Goal: Information Seeking & Learning: Learn about a topic

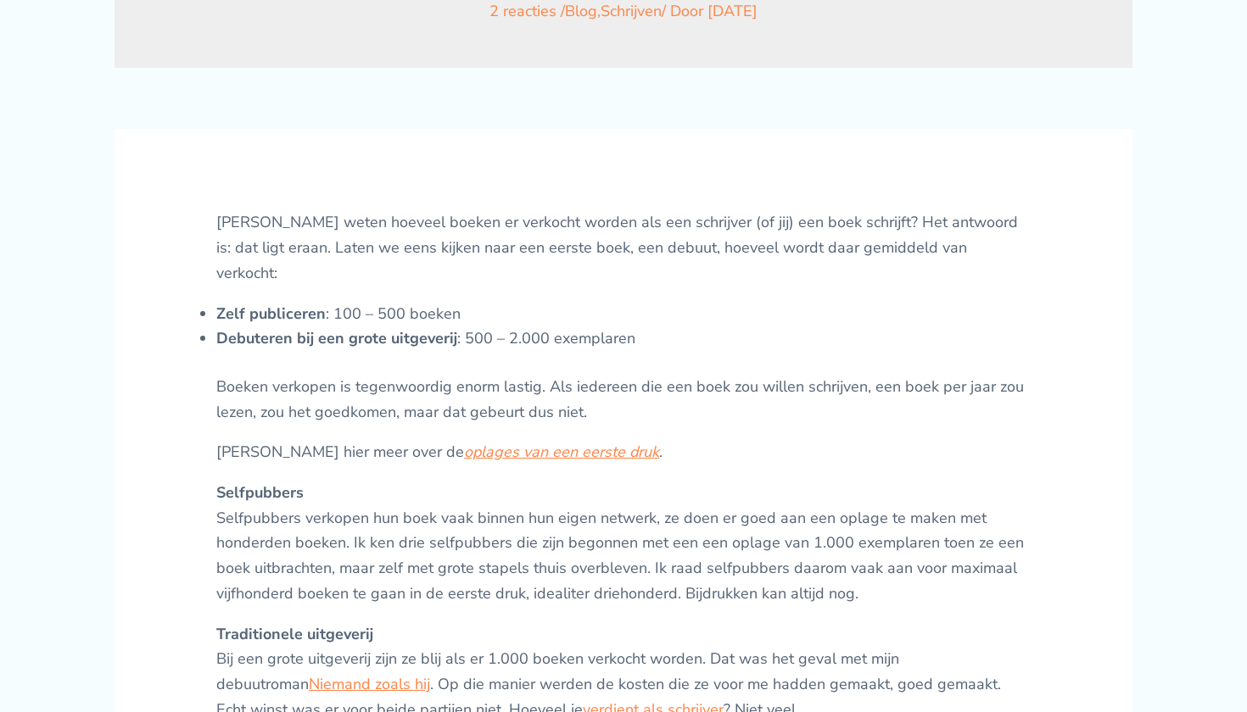
scroll to position [522, 0]
drag, startPoint x: 590, startPoint y: 589, endPoint x: 675, endPoint y: 589, distance: 84.8
click at [675, 589] on p "Selfpubbers Selfpubbers verkopen hun boek vaak binnen hun eigen netwerk, ze doe…" at bounding box center [623, 544] width 814 height 126
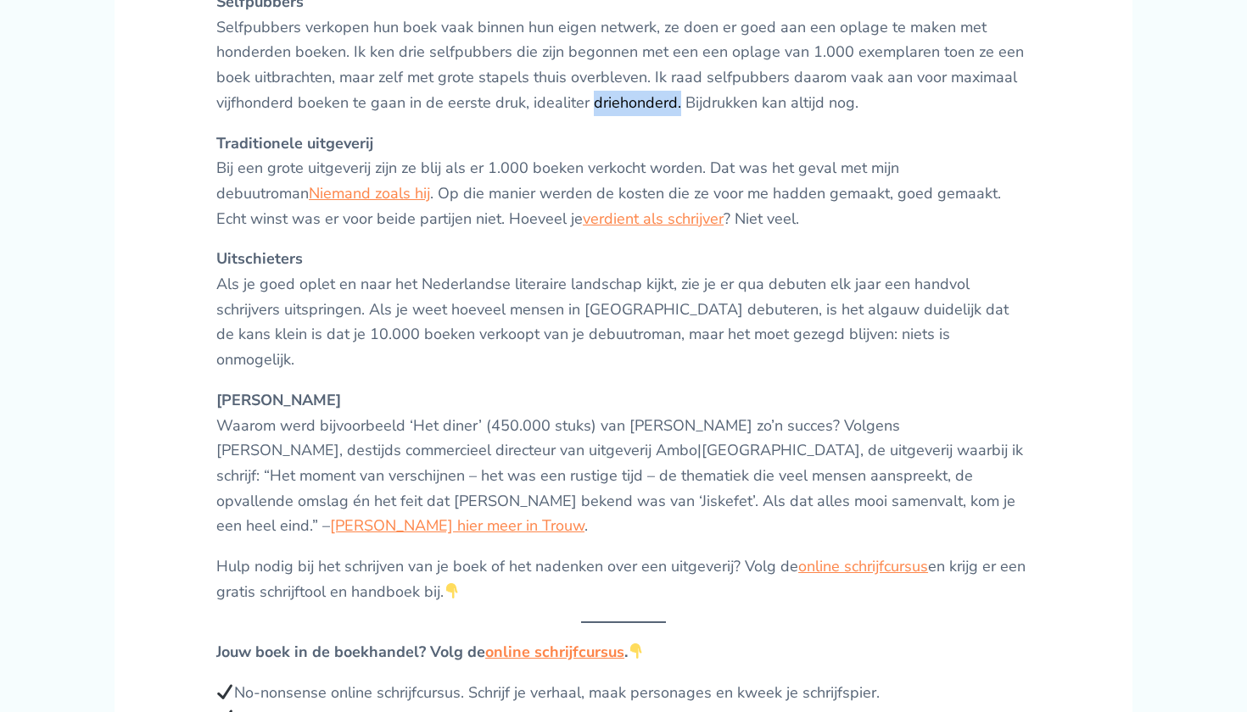
scroll to position [1007, 0]
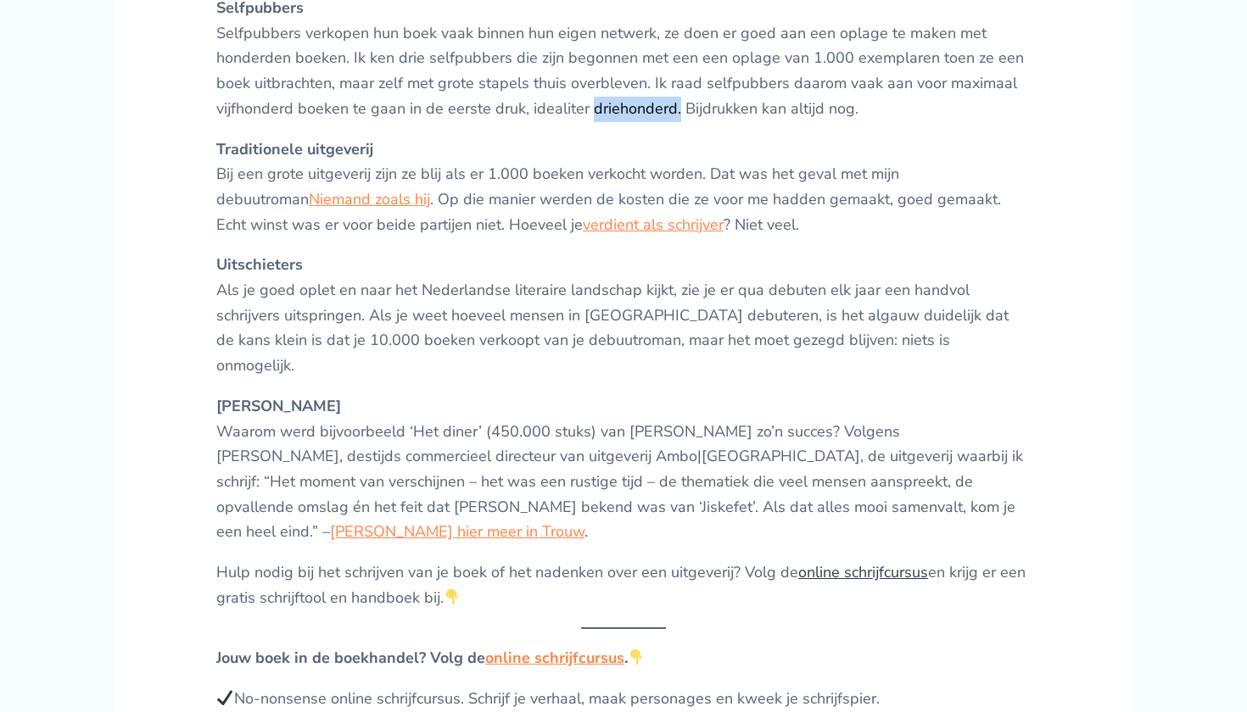
click at [812, 562] on link "online schrijfcursus" at bounding box center [863, 572] width 130 height 20
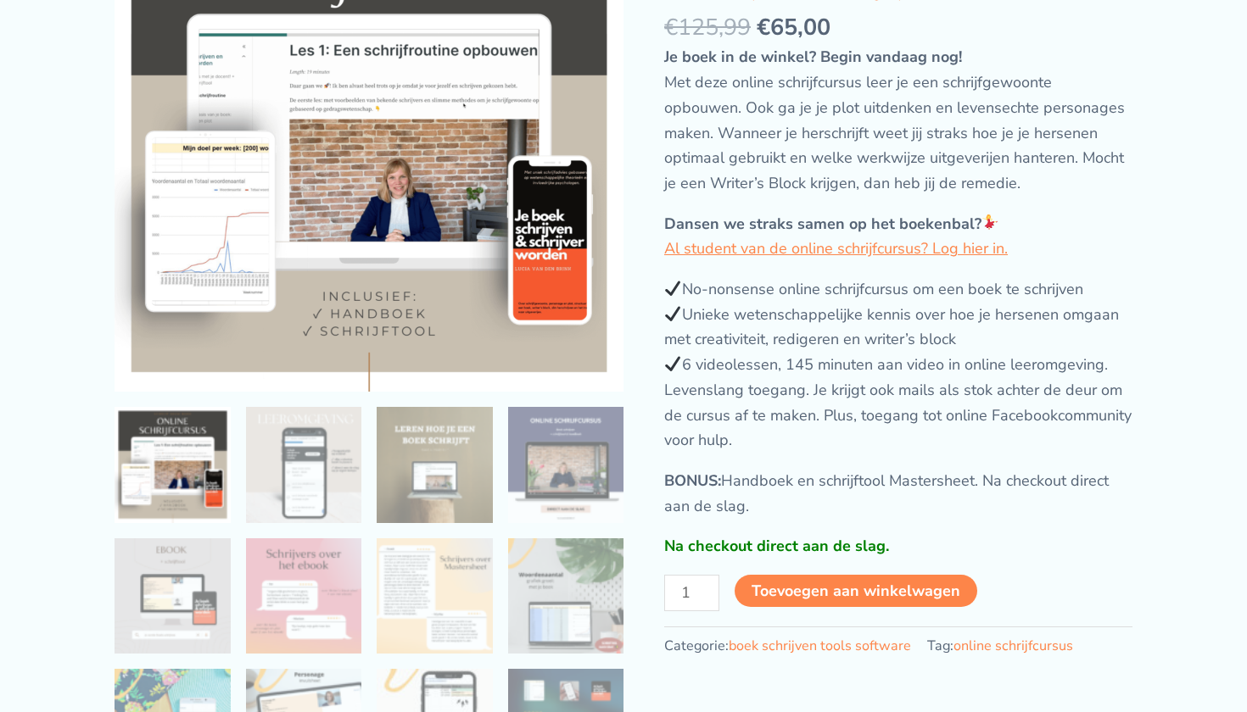
scroll to position [188, 0]
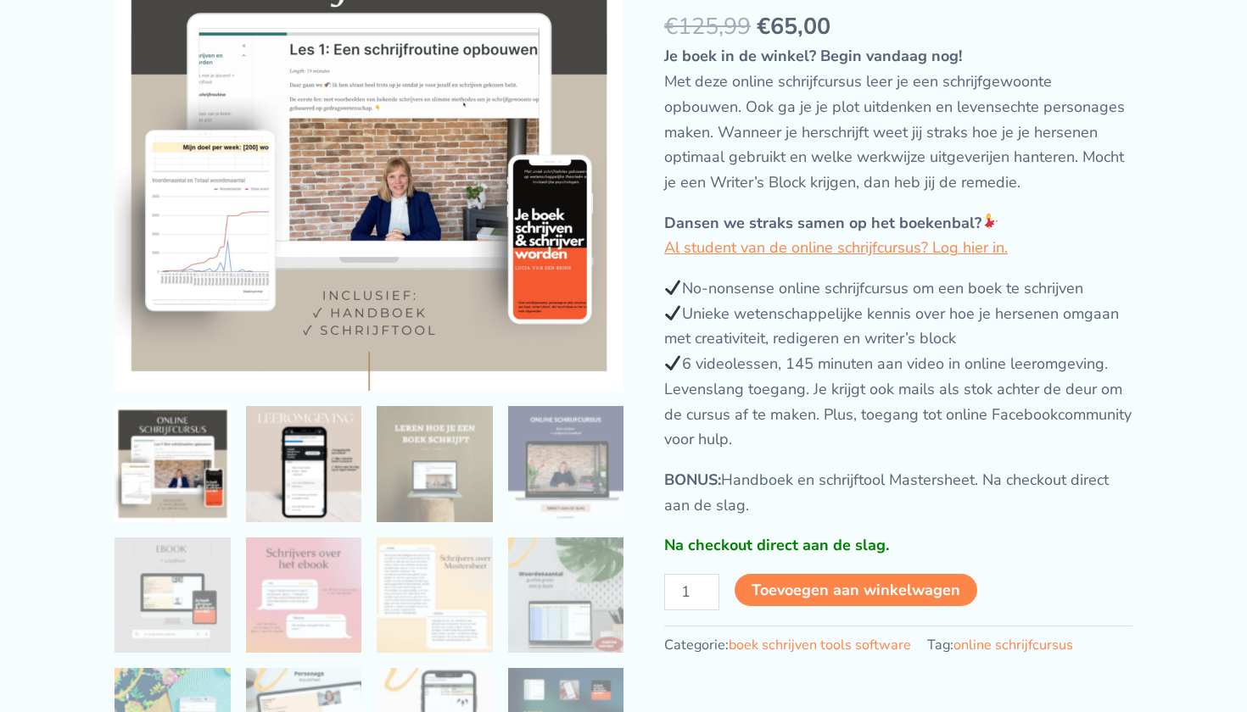
click at [358, 464] on img at bounding box center [304, 464] width 116 height 116
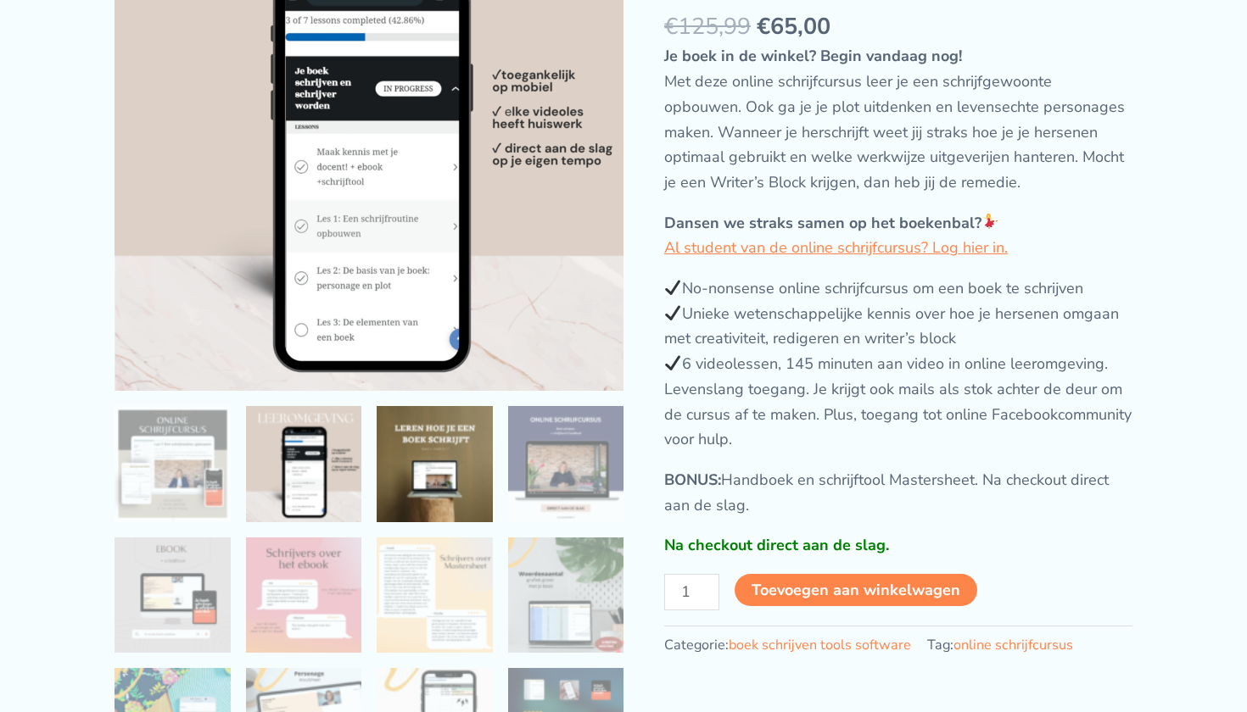
click at [422, 473] on img at bounding box center [435, 464] width 116 height 116
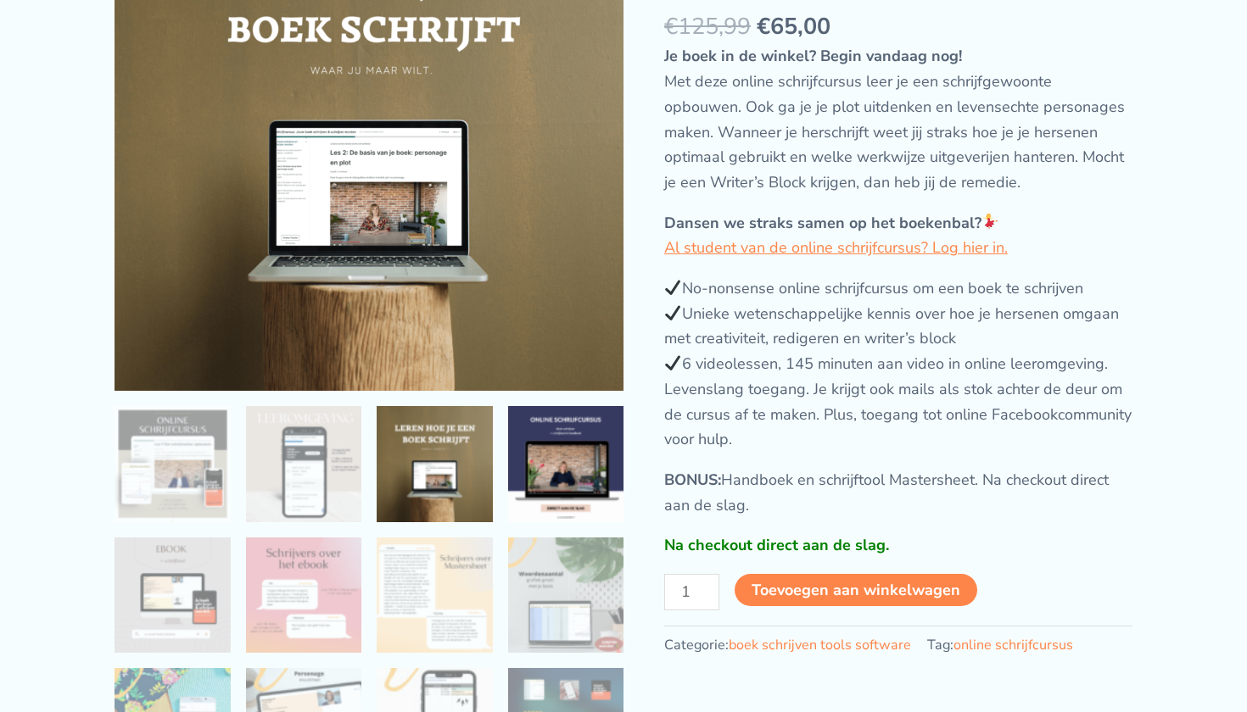
click at [565, 474] on img at bounding box center [566, 464] width 116 height 116
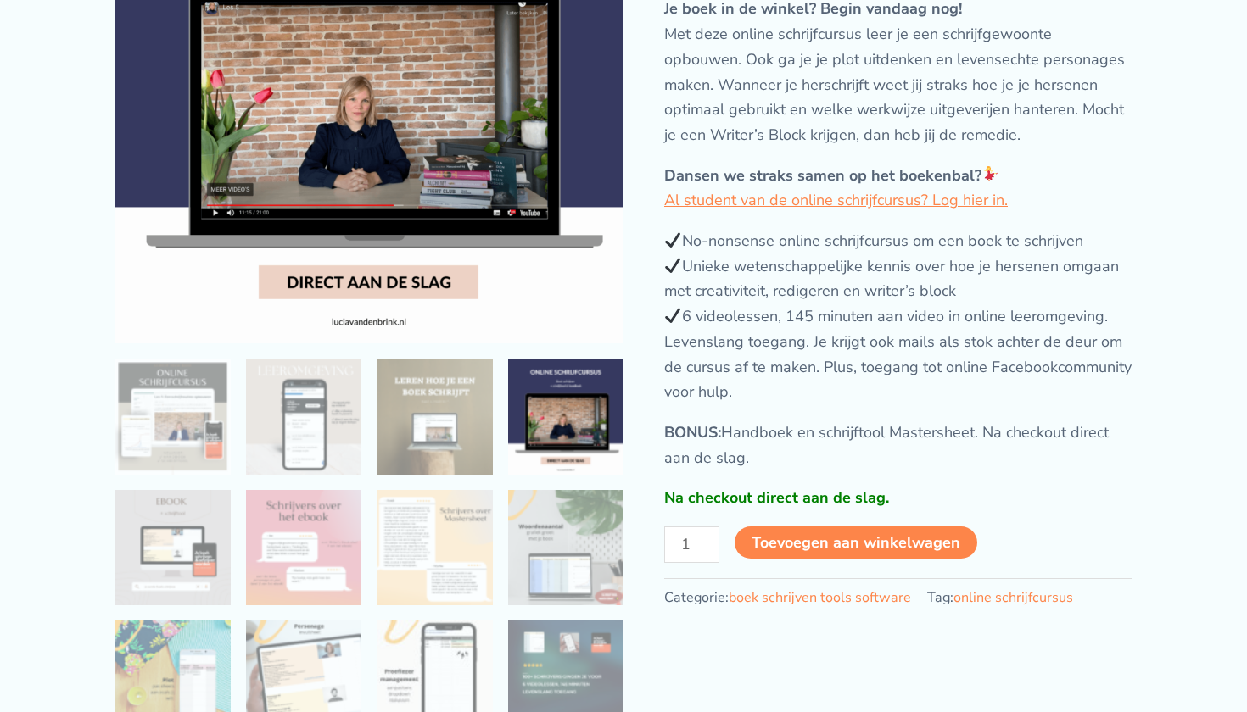
scroll to position [233, 0]
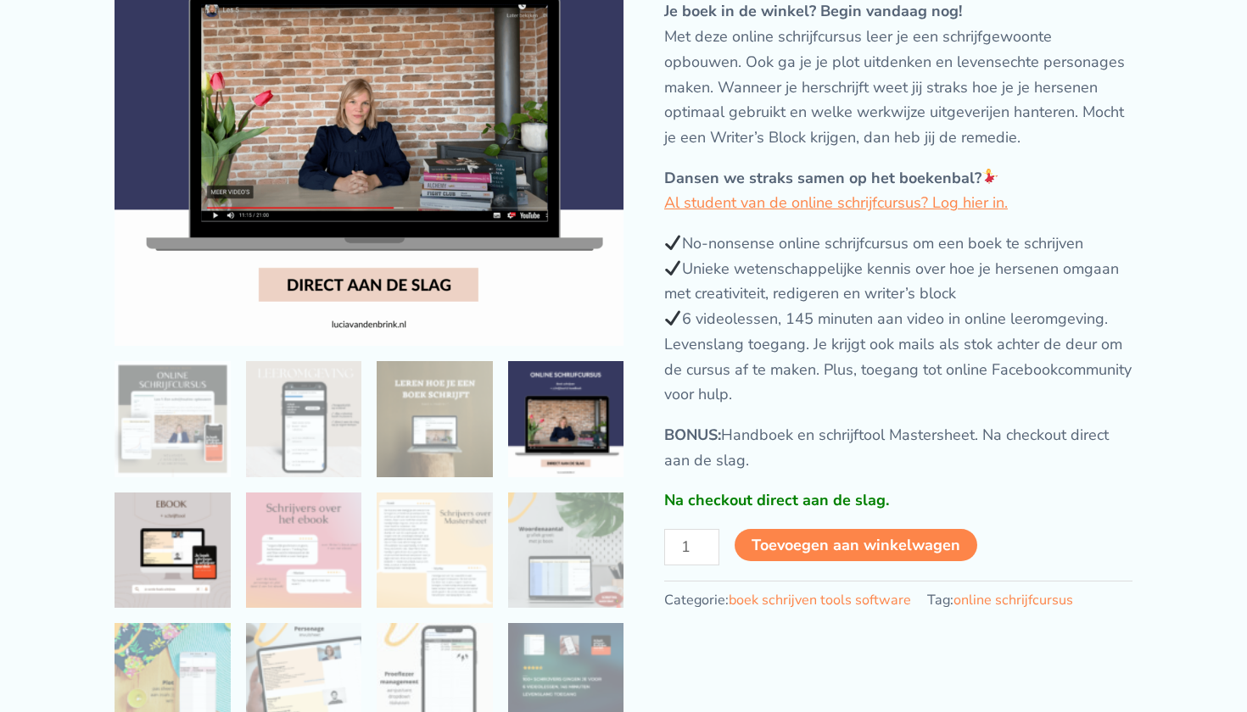
click at [178, 580] on img at bounding box center [172, 551] width 116 height 116
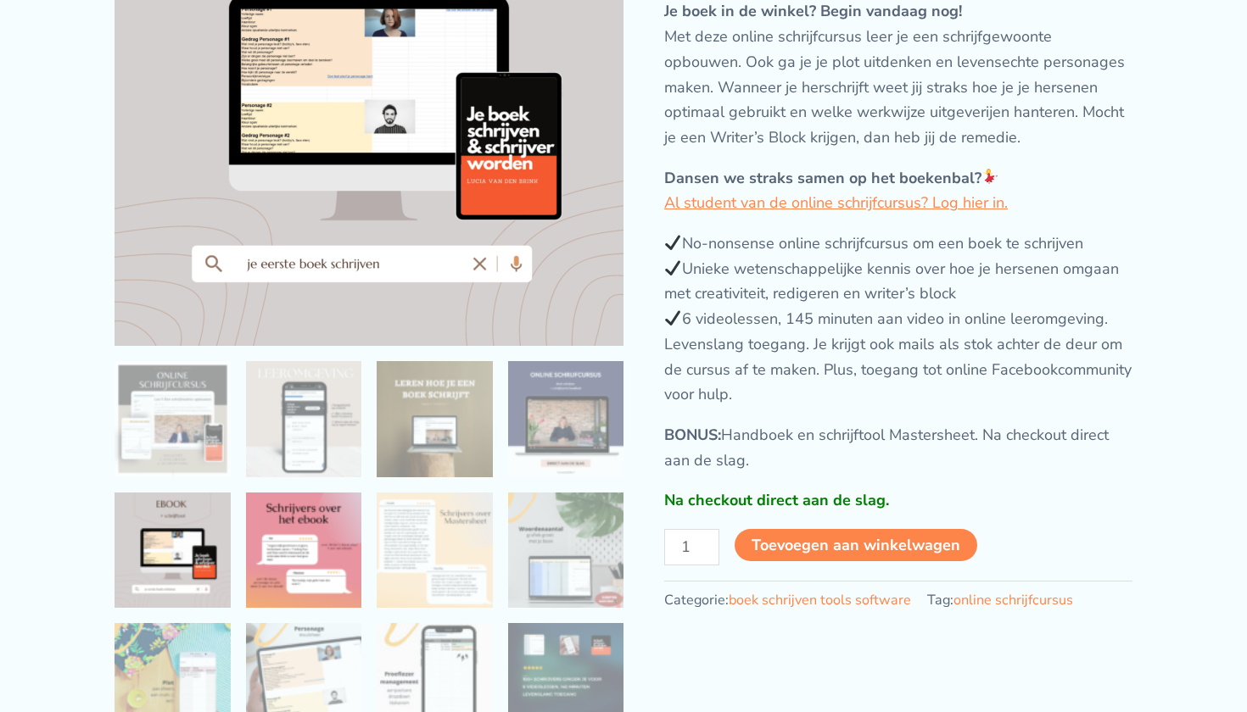
click at [284, 594] on img at bounding box center [304, 551] width 116 height 116
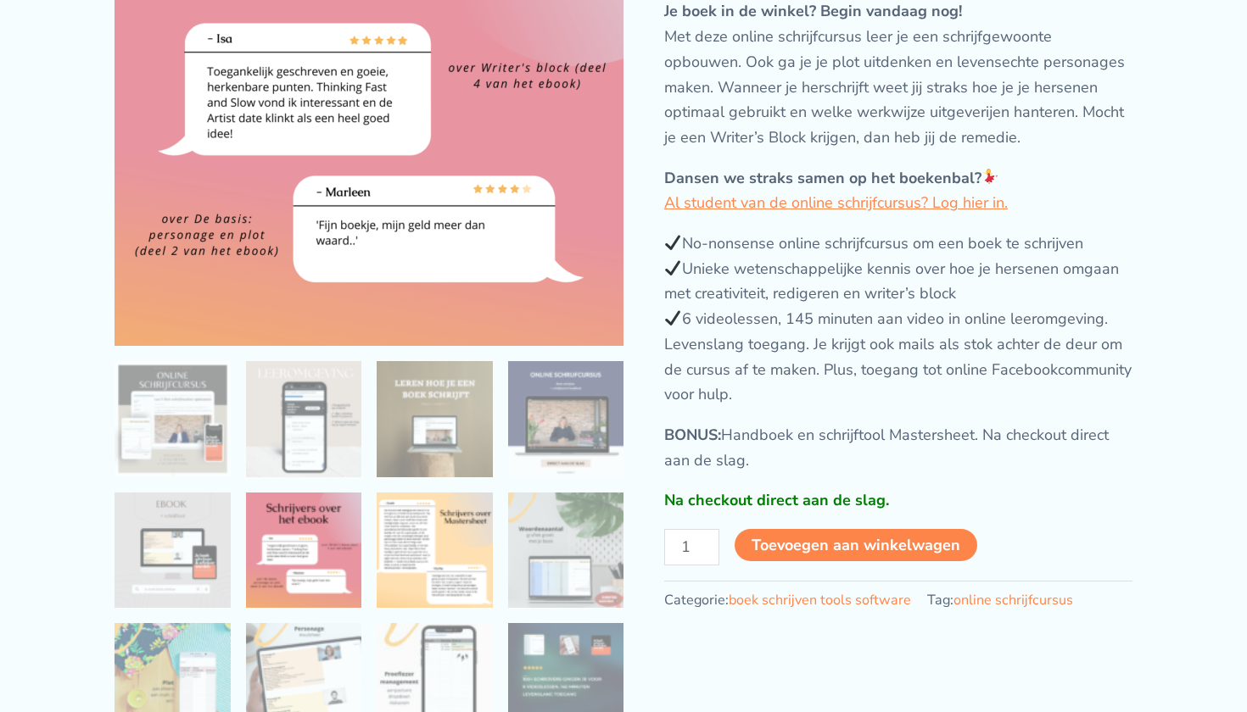
click at [417, 568] on img at bounding box center [435, 551] width 116 height 116
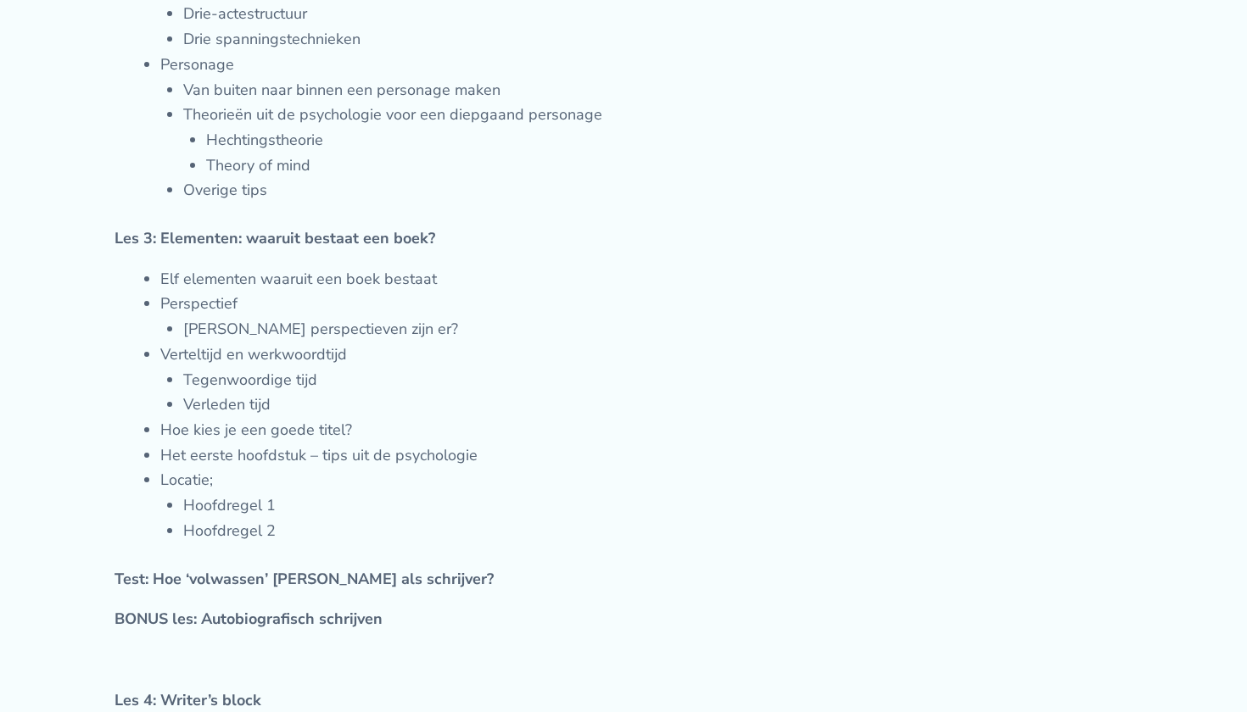
scroll to position [2535, 0]
